Goal: Task Accomplishment & Management: Manage account settings

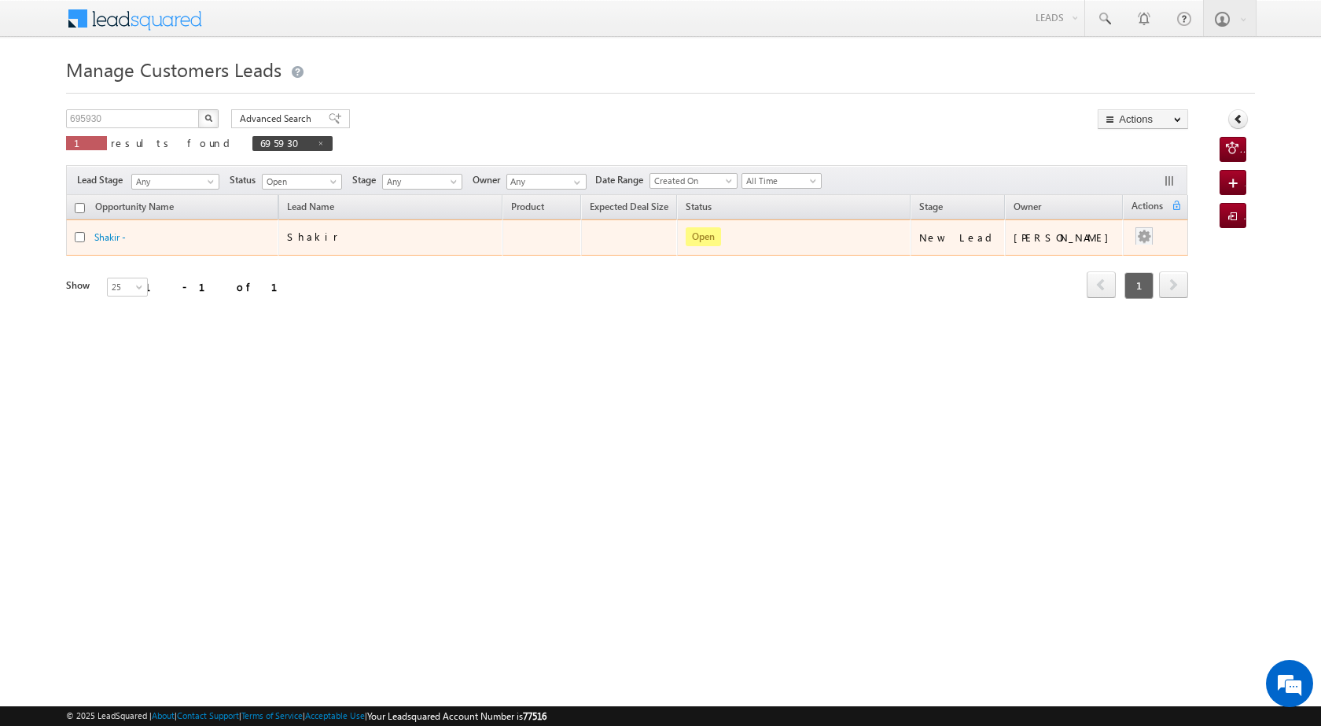
click at [1154, 238] on div at bounding box center [1143, 237] width 25 height 20
click at [1073, 257] on link "Edit" at bounding box center [1112, 257] width 79 height 19
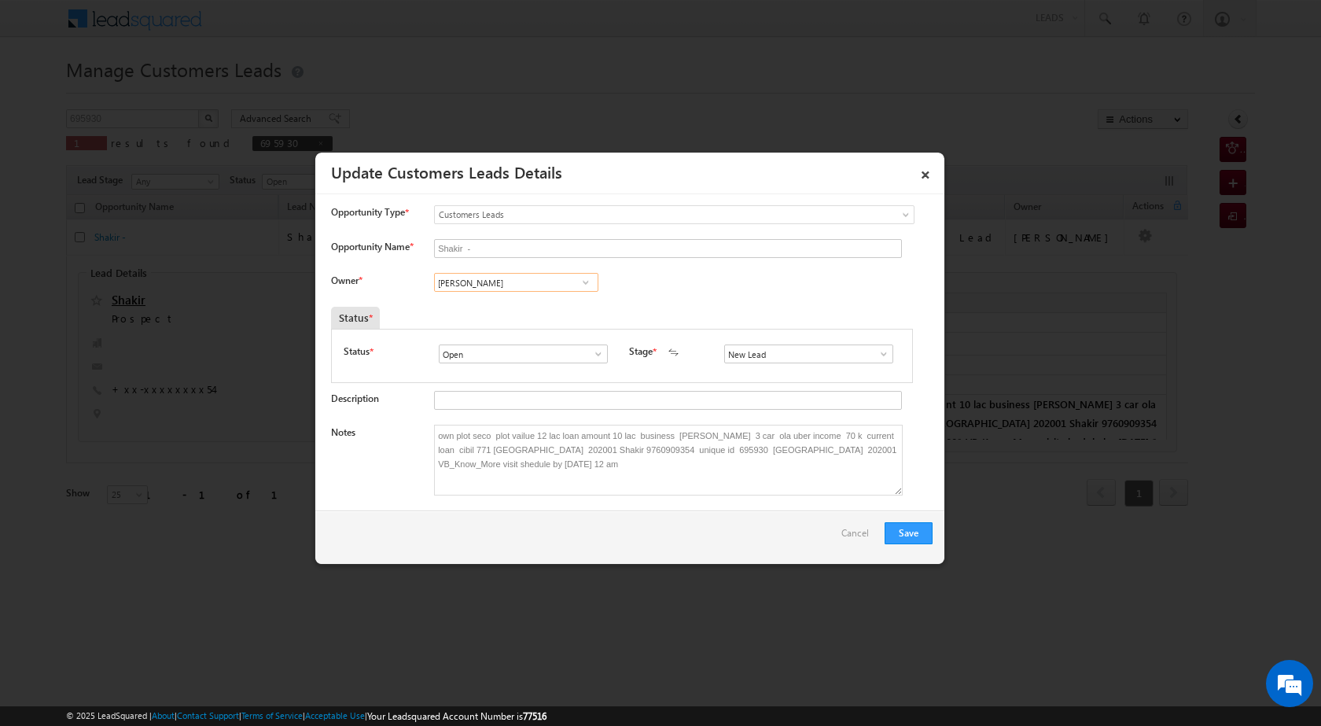
click at [513, 286] on input "[PERSON_NAME]" at bounding box center [516, 282] width 164 height 19
click at [583, 284] on span at bounding box center [586, 282] width 16 height 13
click at [939, 164] on div "× Update Customers Leads Details" at bounding box center [629, 169] width 629 height 33
click at [927, 167] on link "×" at bounding box center [925, 172] width 27 height 28
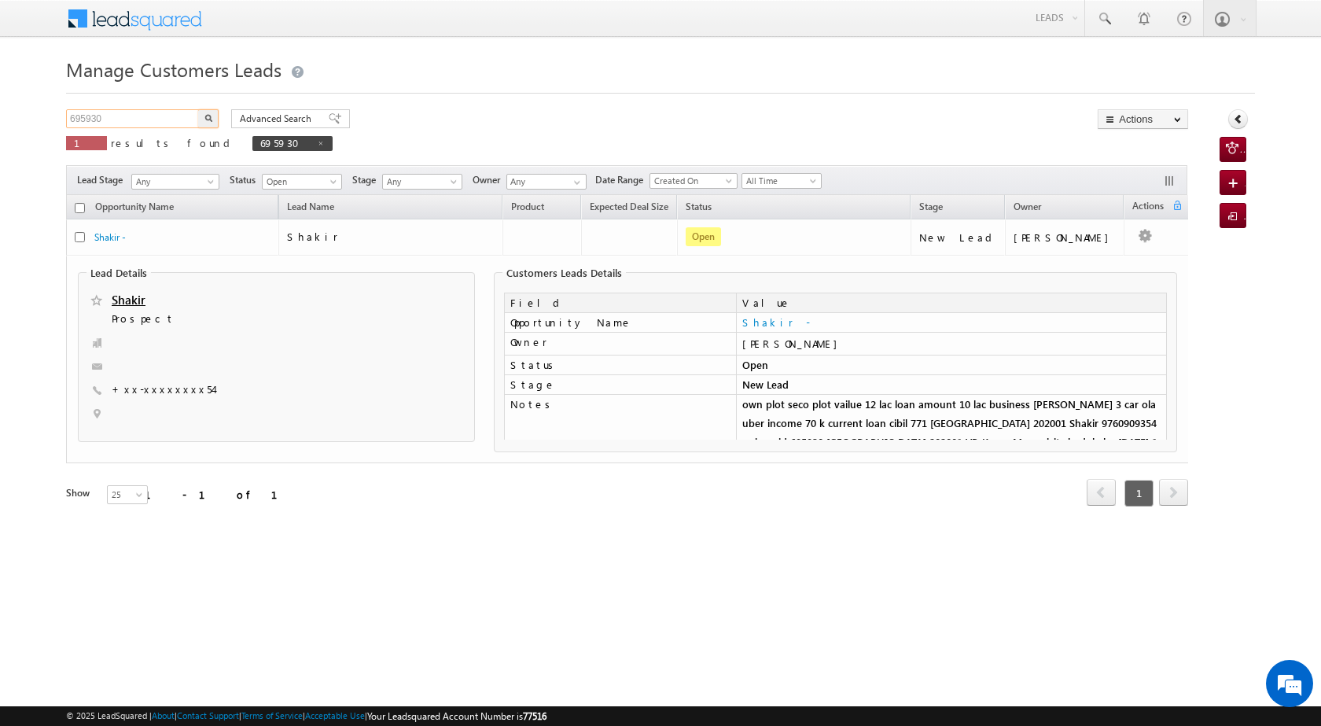
drag, startPoint x: 134, startPoint y: 120, endPoint x: 49, endPoint y: 108, distance: 85.8
click at [49, 108] on body "Menu [PERSON_NAME] [PERSON_NAME] a2@ks erve." at bounding box center [660, 275] width 1321 height 550
paste input "750377"
type input "750377"
click at [252, 147] on span "695930" at bounding box center [292, 143] width 80 height 15
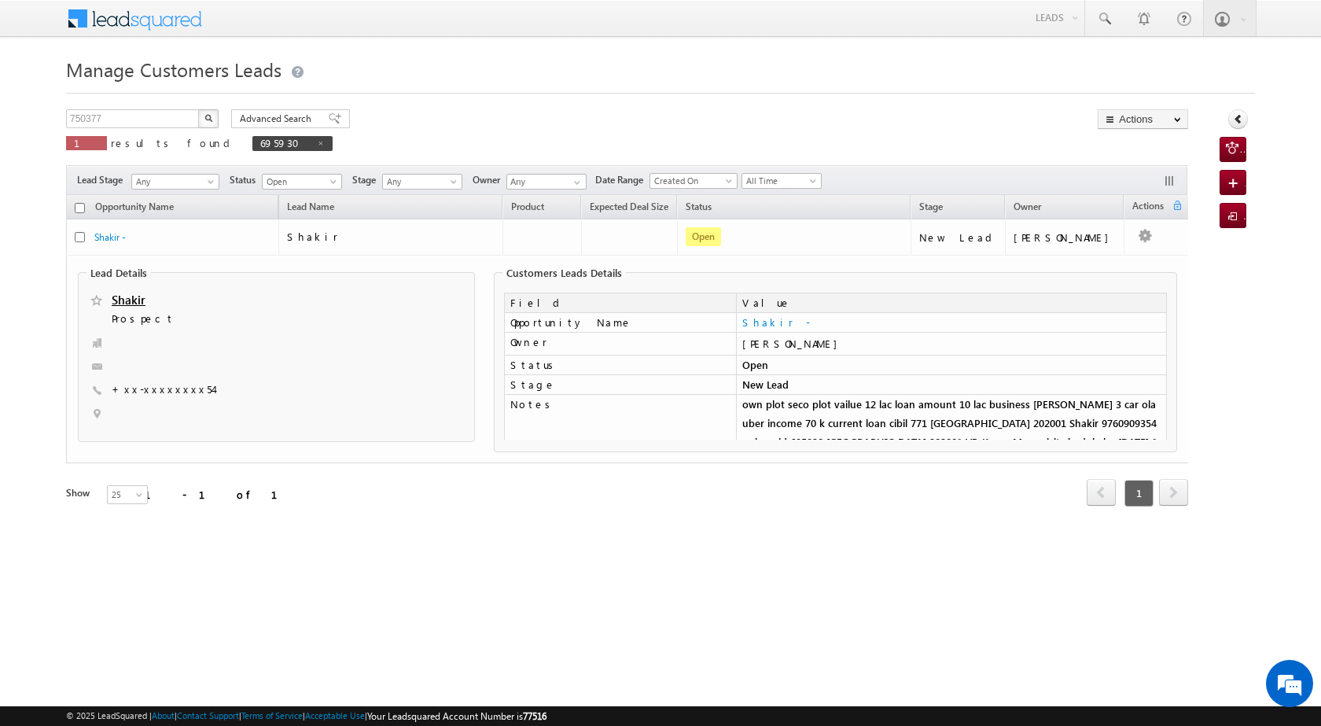
click at [213, 120] on button "button" at bounding box center [208, 118] width 20 height 19
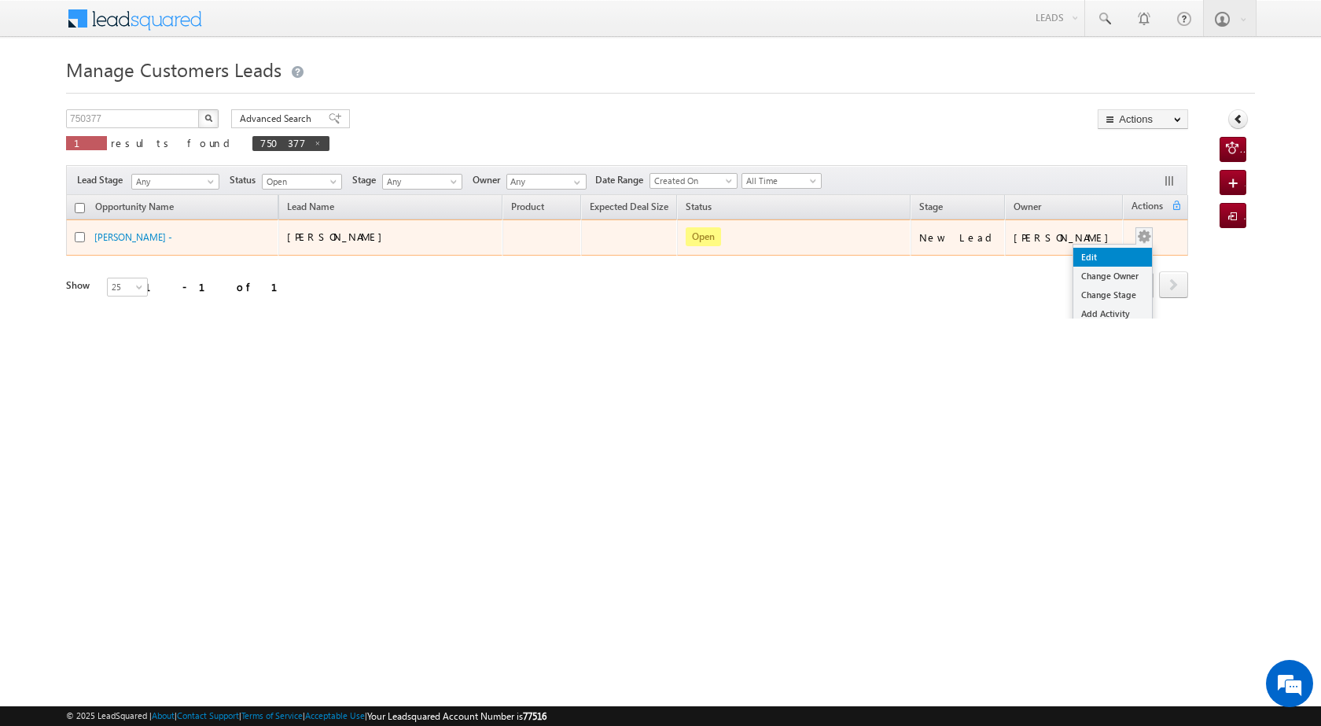
click at [1102, 258] on link "Edit" at bounding box center [1112, 257] width 79 height 19
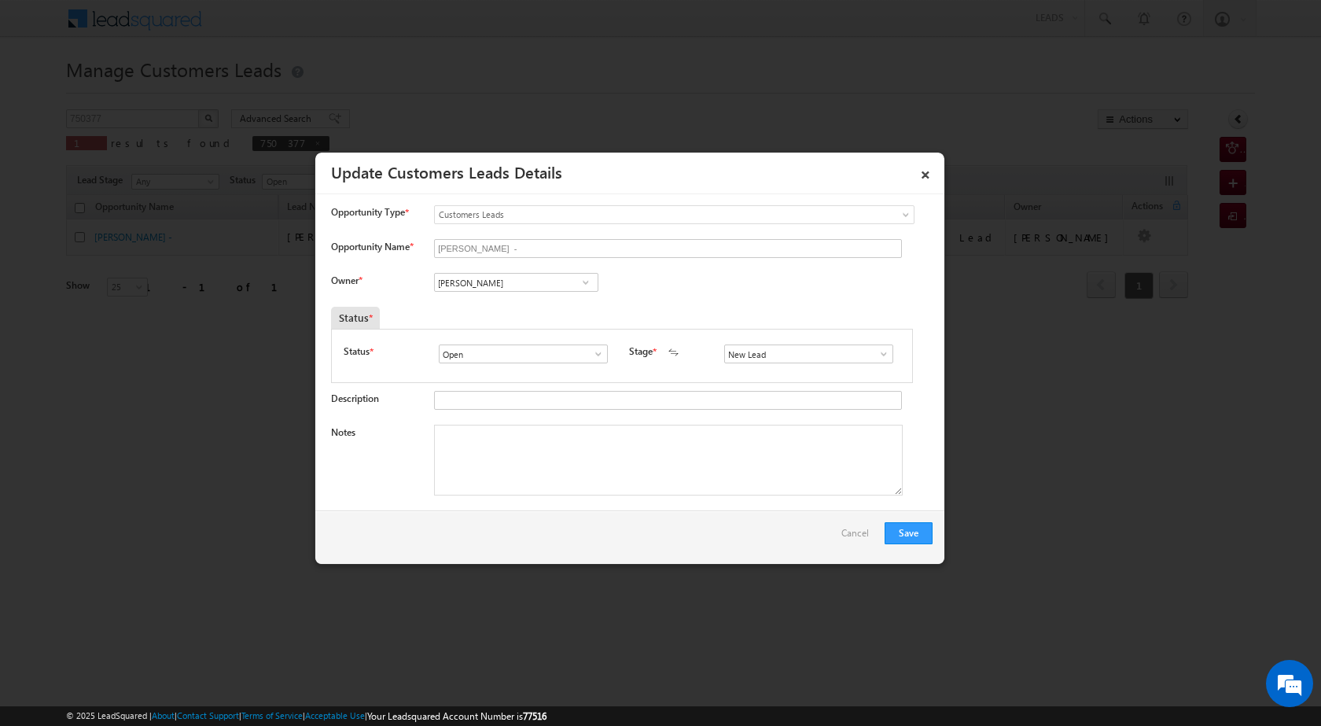
click at [584, 281] on span at bounding box center [586, 282] width 16 height 13
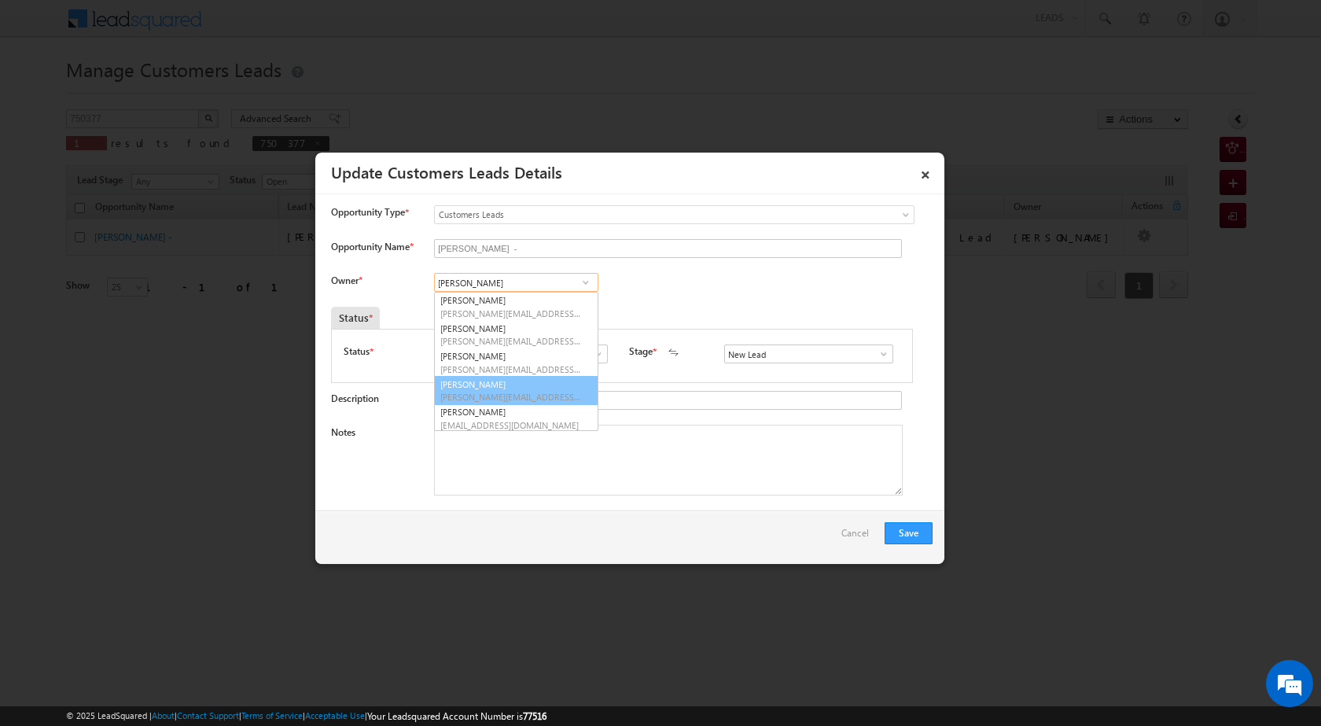
scroll to position [32, 0]
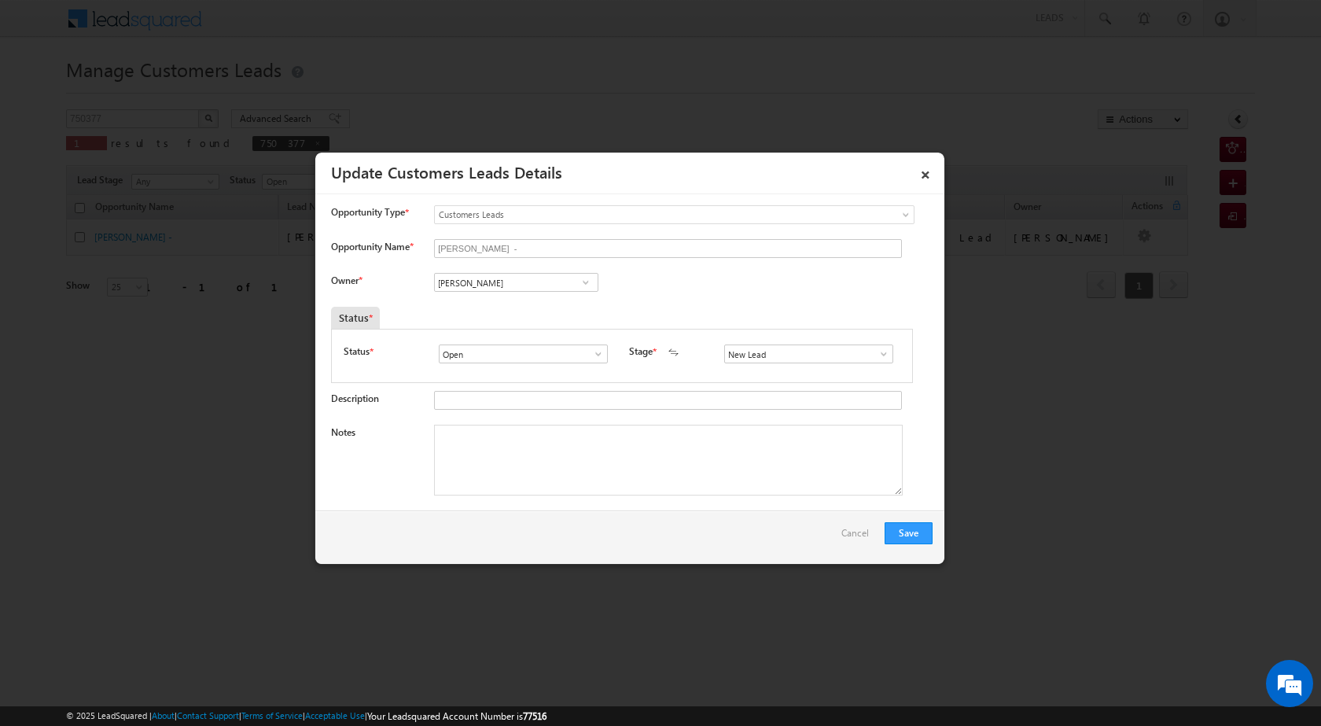
click at [586, 282] on span at bounding box center [586, 282] width 16 height 13
click at [521, 338] on span "[PERSON_NAME][EMAIL_ADDRESS][DOMAIN_NAME]" at bounding box center [511, 341] width 142 height 12
type input "[PERSON_NAME]"
click at [572, 488] on textarea "Notes" at bounding box center [668, 460] width 469 height 71
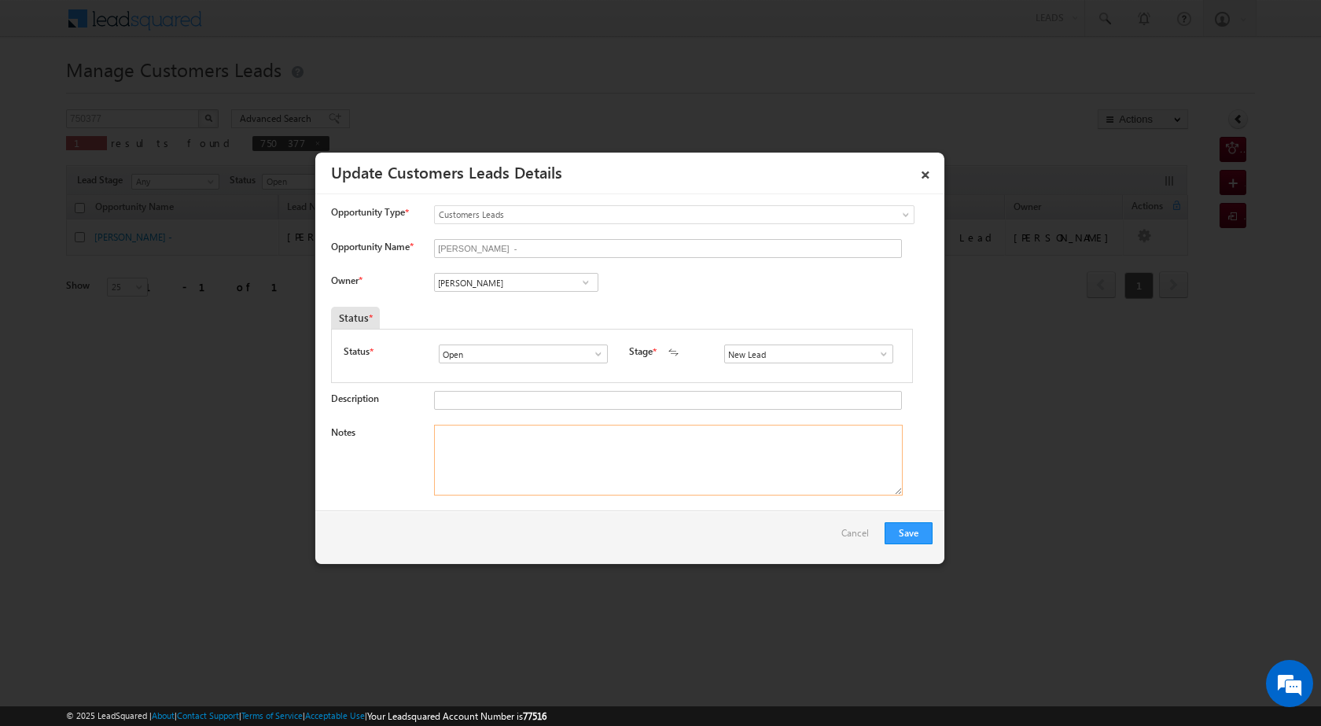
paste textarea "750377"
paste textarea "PROPERTY VAILUE 40 LAC LOAN AMOUNT 12 LAC PVT JOB MACHANICAL ENGNEER 40 K EMI G…"
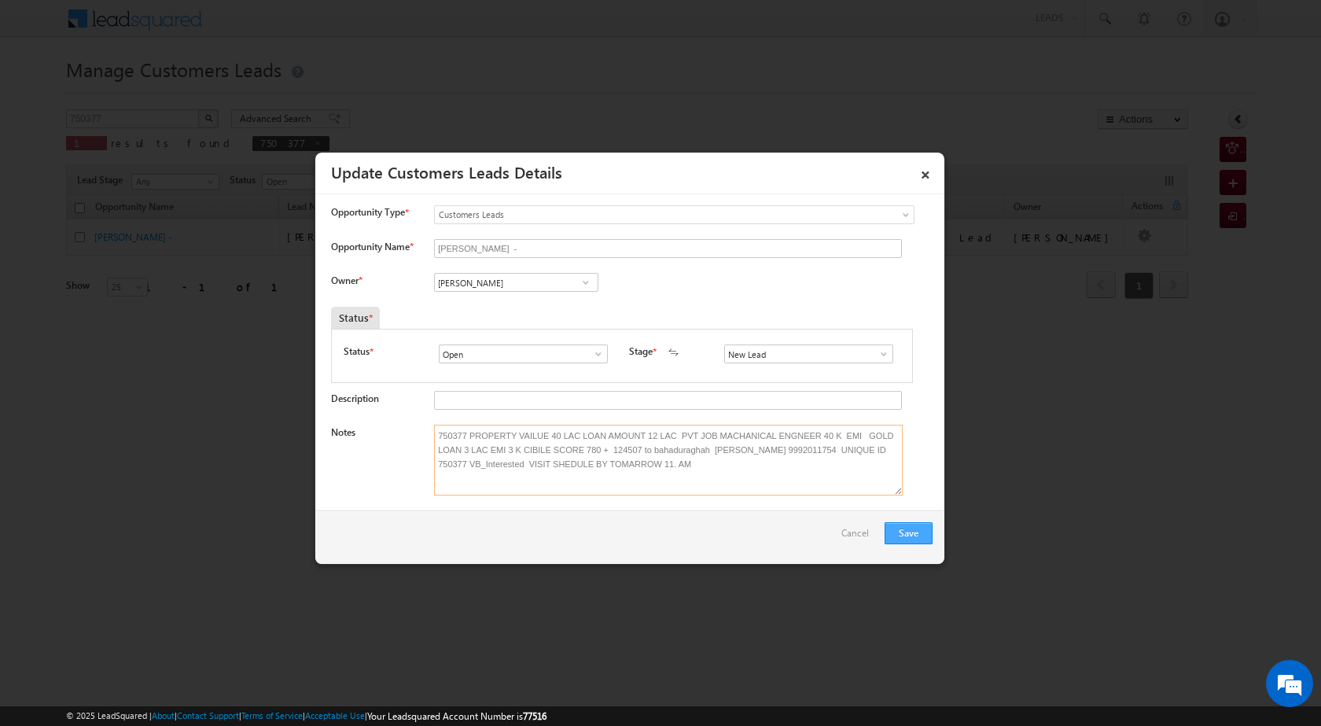
type textarea "750377 PROPERTY VAILUE 40 LAC LOAN AMOUNT 12 LAC PVT JOB MACHANICAL ENGNEER 40 …"
click at [906, 528] on button "Save" at bounding box center [908, 533] width 48 height 22
